Goal: Information Seeking & Learning: Learn about a topic

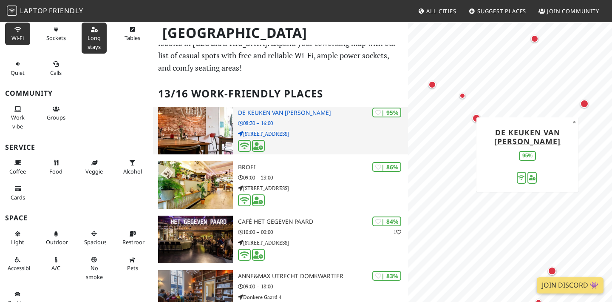
scroll to position [21, 0]
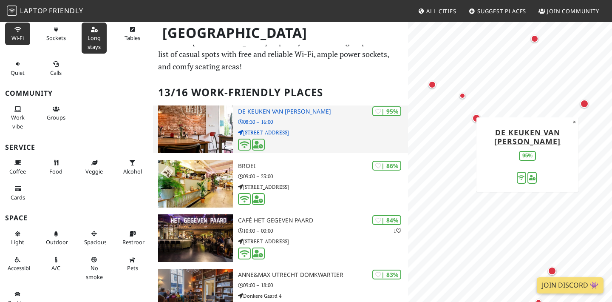
click at [331, 135] on div "| 95% De keuken van [PERSON_NAME] 08:30 – 16:00 [STREET_ADDRESS]" at bounding box center [323, 129] width 170 height 48
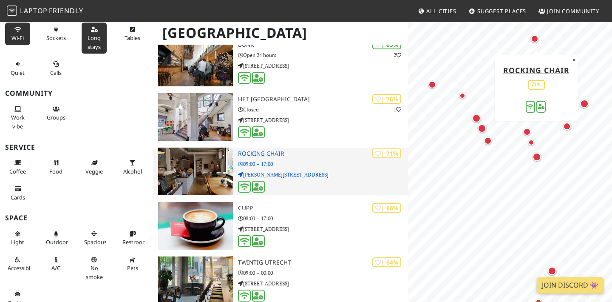
scroll to position [328, 0]
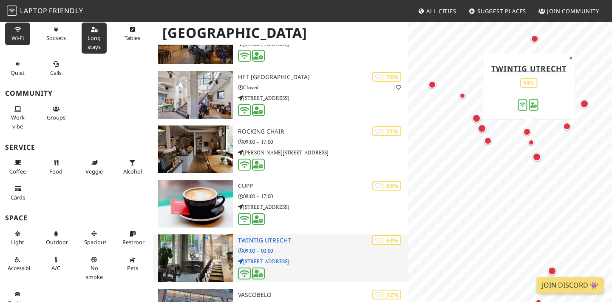
click at [349, 257] on p "[STREET_ADDRESS]" at bounding box center [323, 261] width 170 height 8
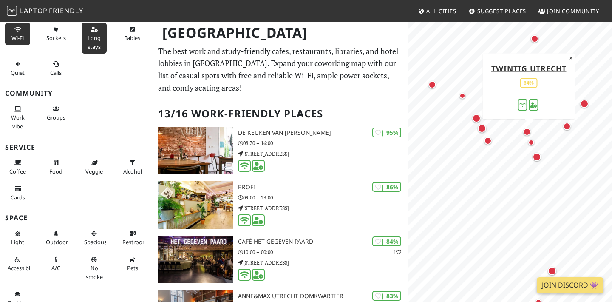
click at [553, 2] on nav "Laptop Friendly All Cities Suggest Places Join Community" at bounding box center [306, 11] width 612 height 22
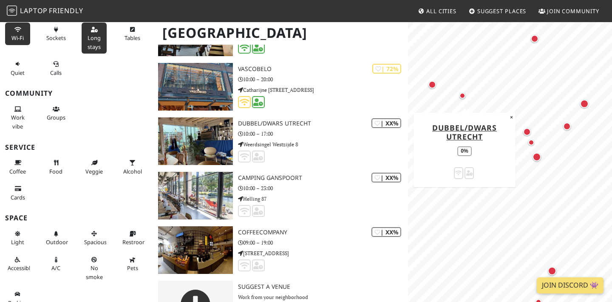
scroll to position [554, 0]
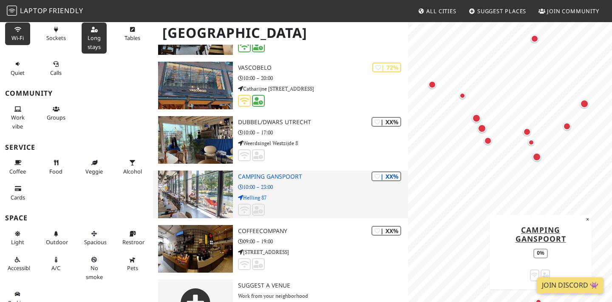
click at [336, 183] on p "10:00 – 23:00" at bounding box center [323, 187] width 170 height 8
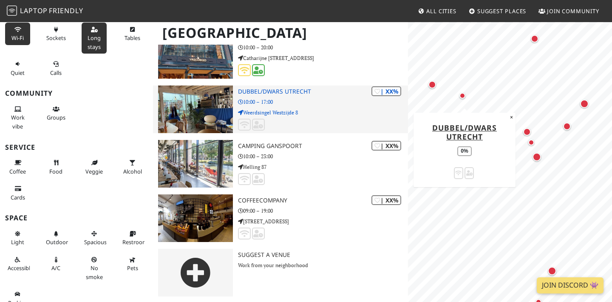
scroll to position [585, 0]
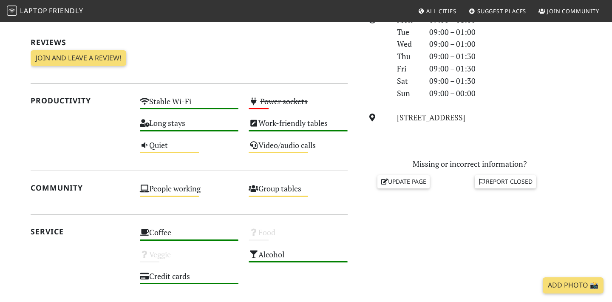
scroll to position [257, 0]
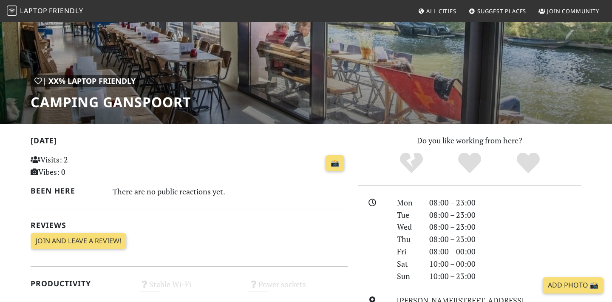
scroll to position [76, 0]
